Goal: Transaction & Acquisition: Purchase product/service

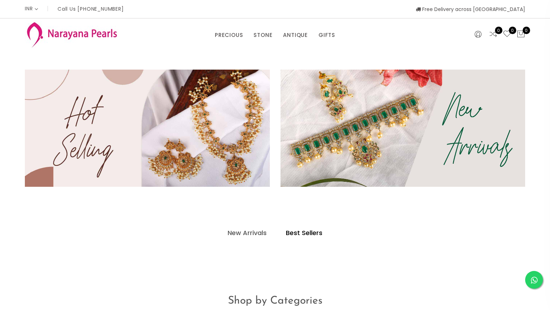
select select "INR"
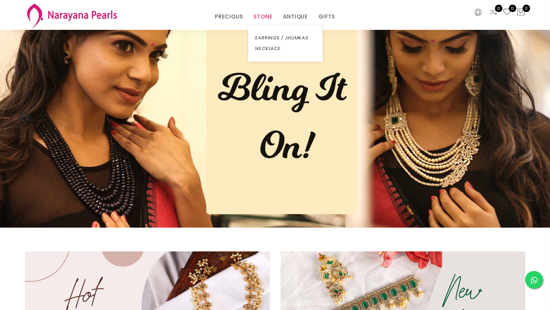
scroll to position [17, 0]
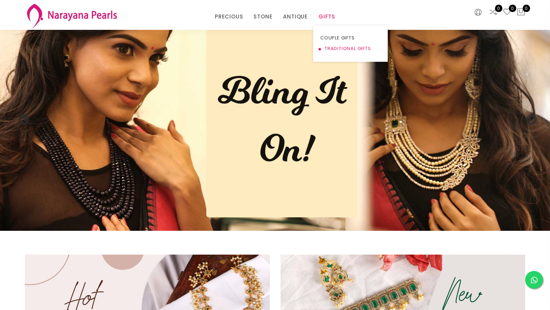
click at [329, 48] on link "TRADITIONAL GIFTS" at bounding box center [350, 48] width 60 height 11
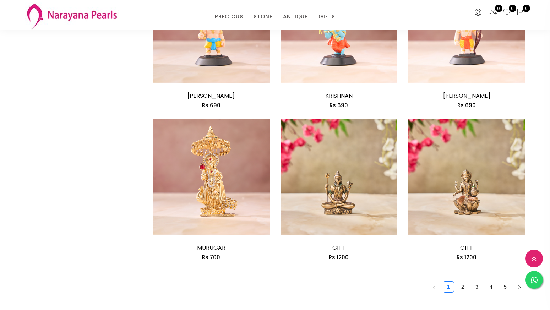
scroll to position [909, 0]
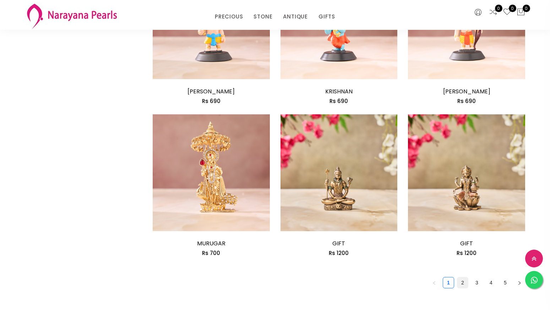
click at [465, 283] on link "2" at bounding box center [462, 282] width 11 height 11
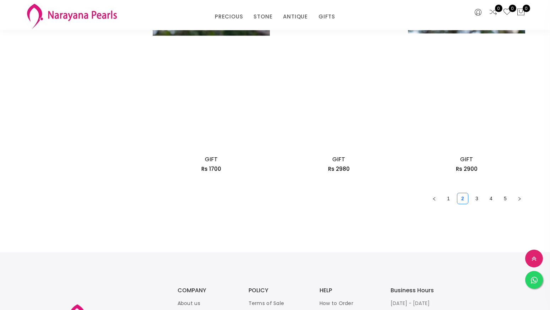
scroll to position [995, 0]
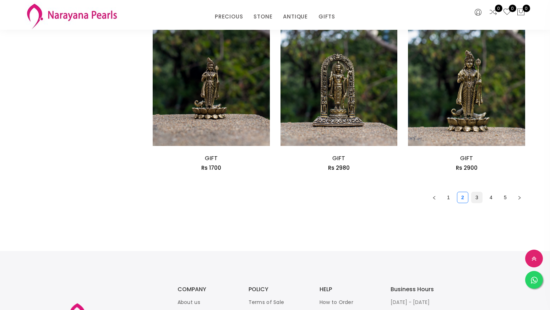
click at [478, 201] on link "3" at bounding box center [477, 197] width 11 height 11
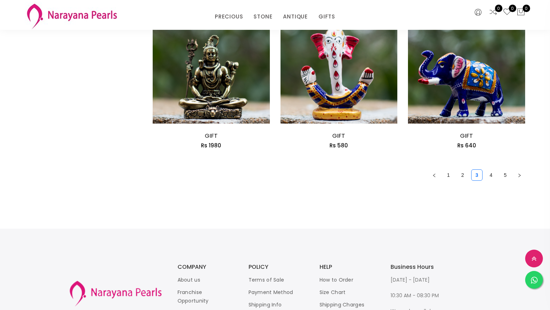
scroll to position [1013, 0]
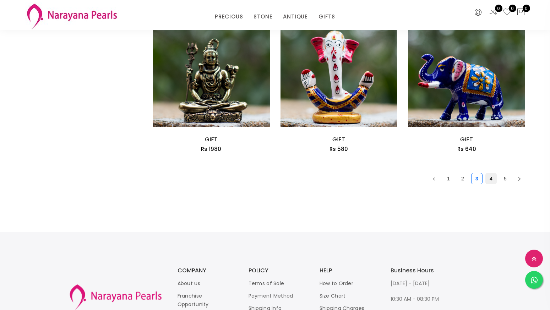
click at [492, 183] on link "4" at bounding box center [491, 178] width 11 height 11
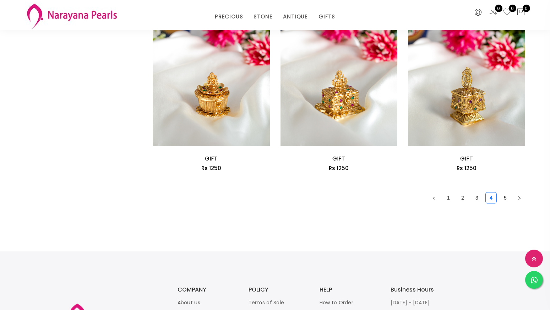
scroll to position [998, 0]
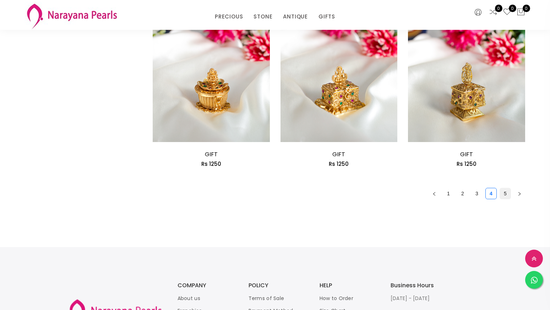
click at [502, 196] on link "5" at bounding box center [505, 193] width 11 height 11
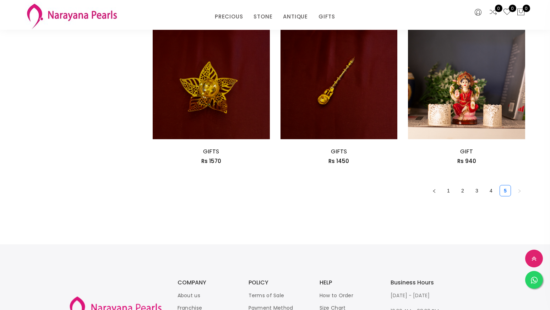
scroll to position [545, 0]
click at [463, 195] on link "2" at bounding box center [462, 190] width 11 height 11
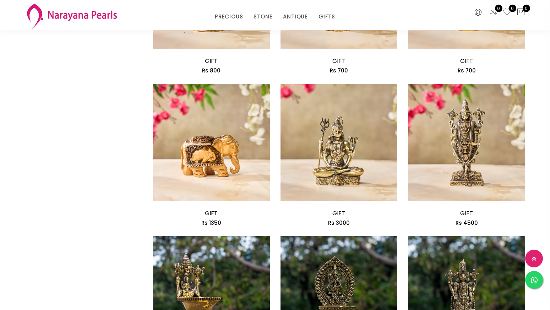
scroll to position [638, 0]
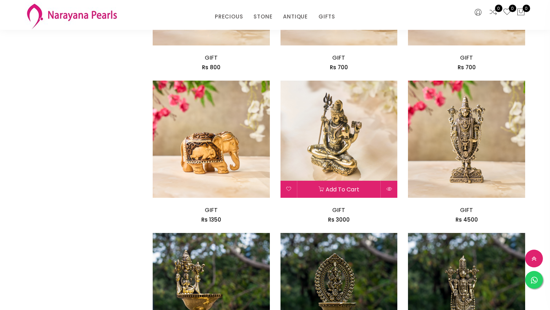
click at [351, 141] on img at bounding box center [338, 139] width 117 height 117
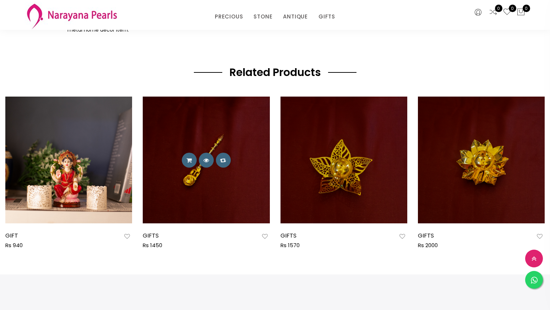
scroll to position [355, 0]
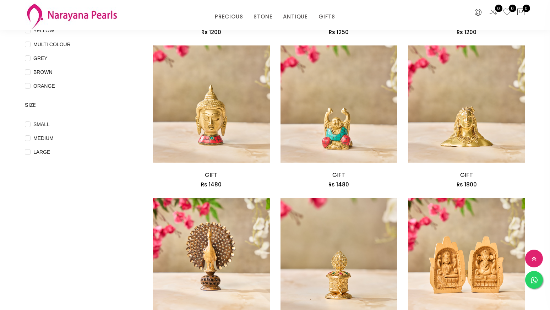
scroll to position [191, 0]
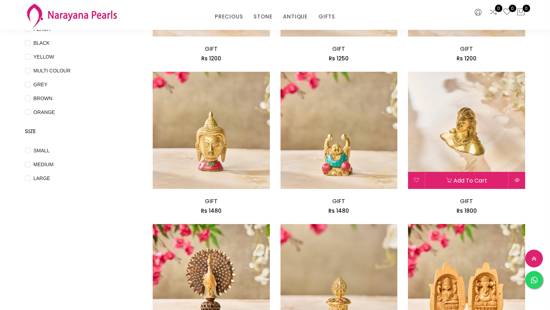
click at [474, 145] on img at bounding box center [466, 130] width 117 height 117
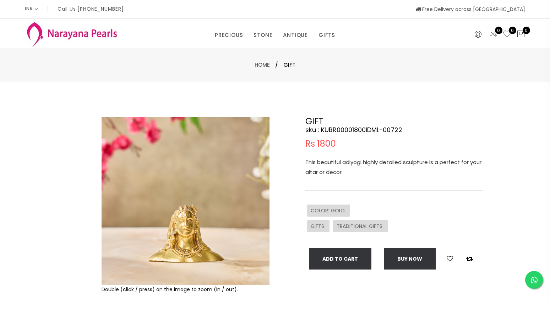
click at [212, 224] on img at bounding box center [186, 201] width 168 height 168
click at [190, 221] on img at bounding box center [186, 201] width 168 height 168
